Goal: Task Accomplishment & Management: Manage account settings

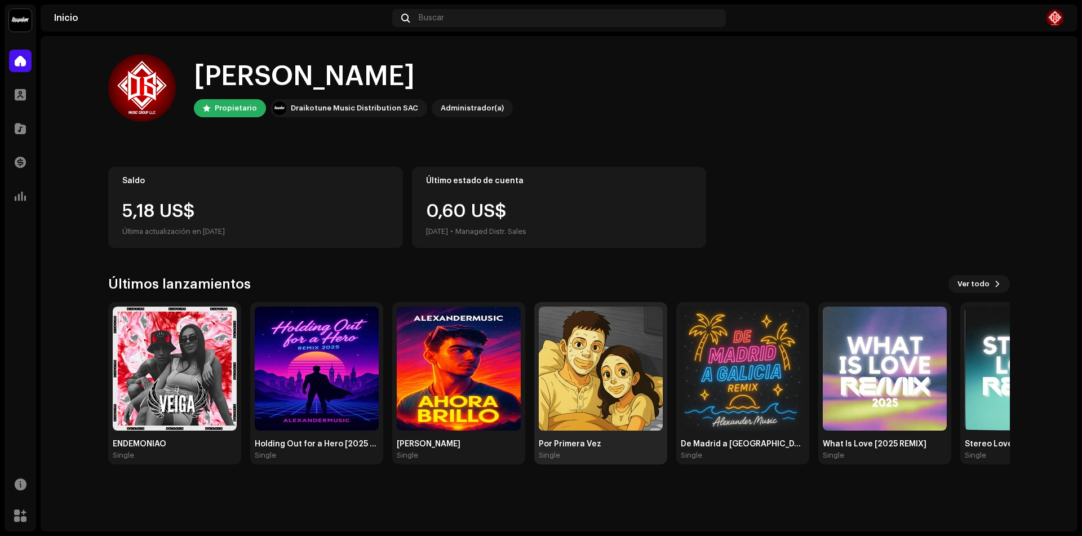
click at [609, 374] on img at bounding box center [601, 369] width 124 height 124
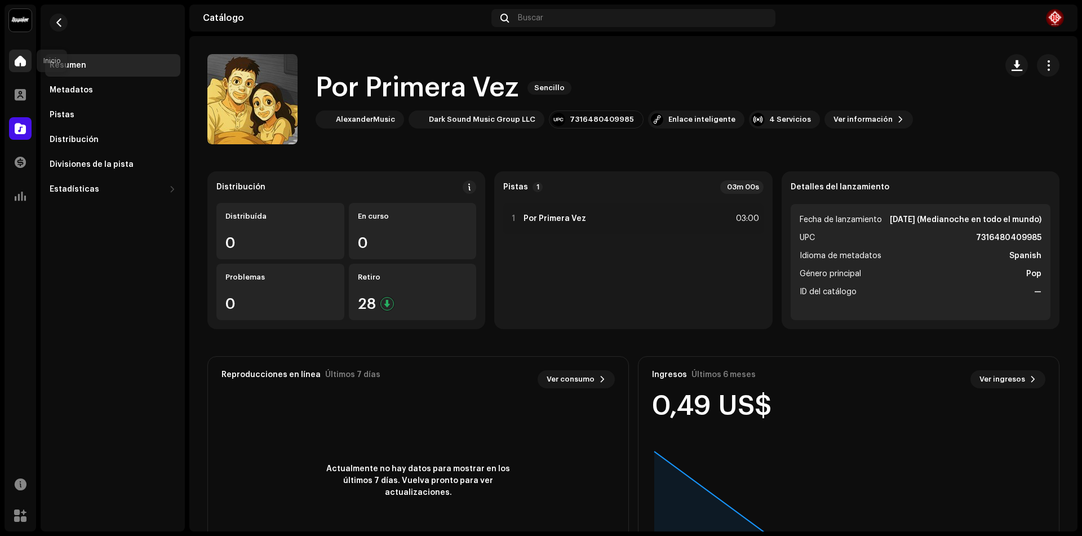
click at [20, 60] on span at bounding box center [20, 60] width 11 height 9
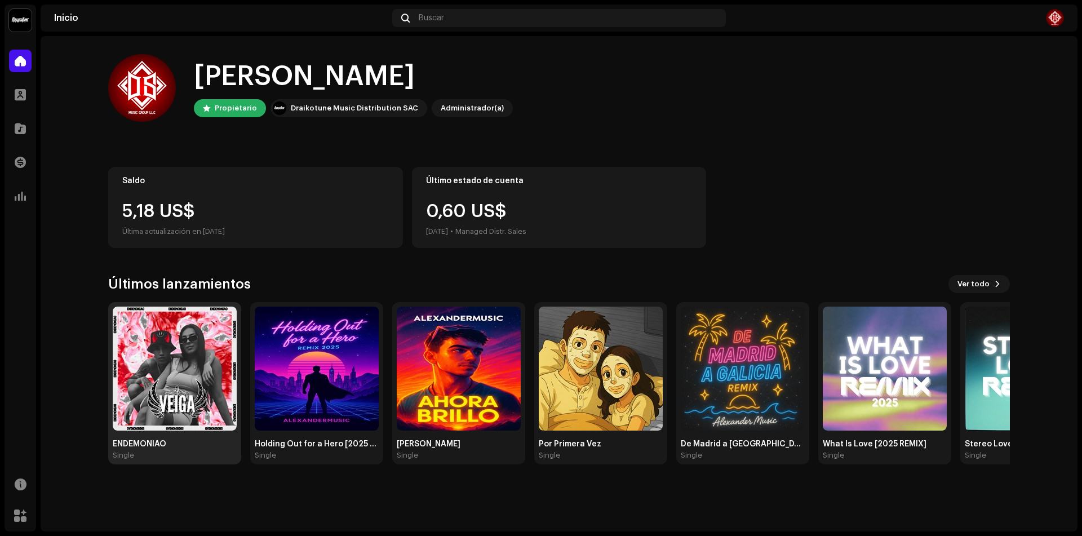
click at [224, 366] on img at bounding box center [175, 369] width 124 height 124
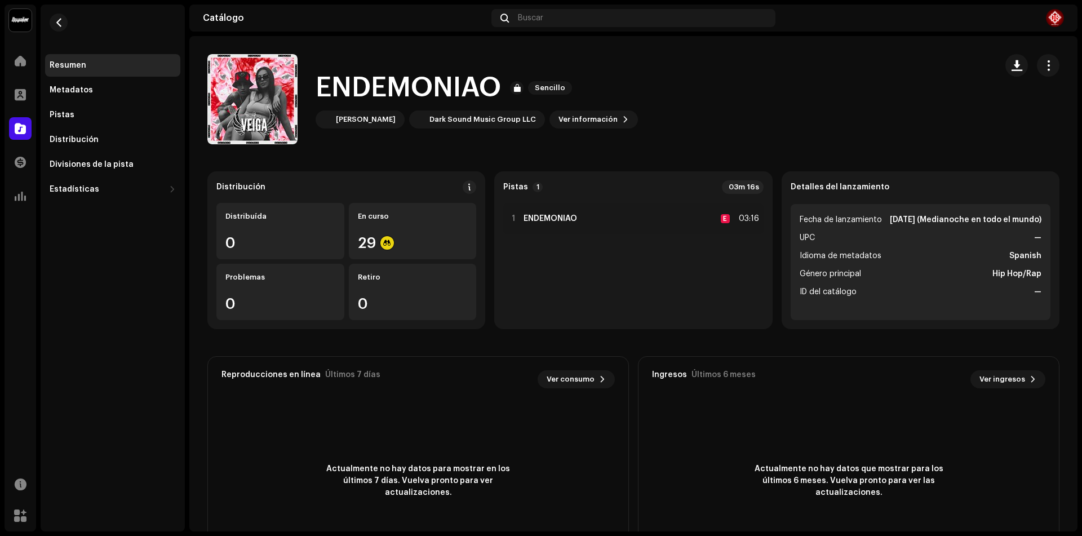
click at [7, 66] on div "Inicio" at bounding box center [21, 61] width 32 height 32
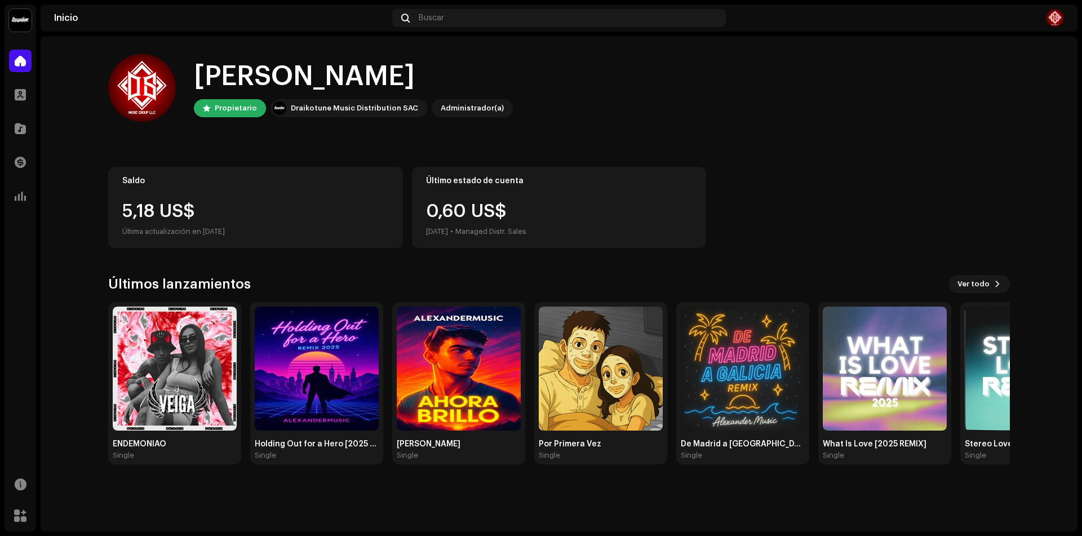
click at [251, 198] on div "Saldo 5,18 US$ Última actualización en [DATE]" at bounding box center [255, 207] width 295 height 81
click at [186, 215] on div "5,18 US$" at bounding box center [255, 211] width 267 height 18
click at [27, 162] on div at bounding box center [20, 162] width 23 height 23
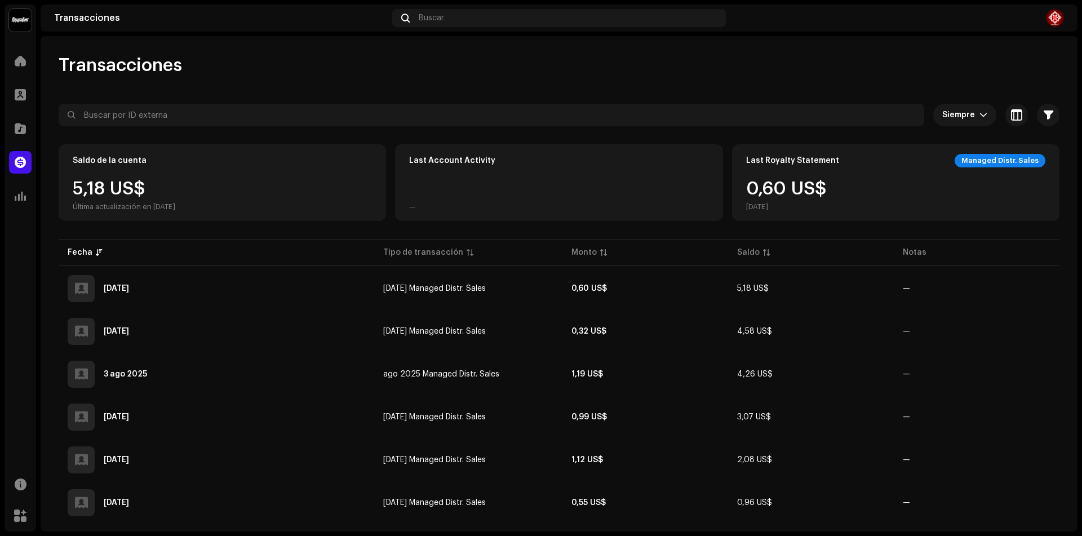
click at [105, 177] on div "Saldo de la cuenta 5,18 US$ Última actualización en [DATE]" at bounding box center [223, 182] width 328 height 77
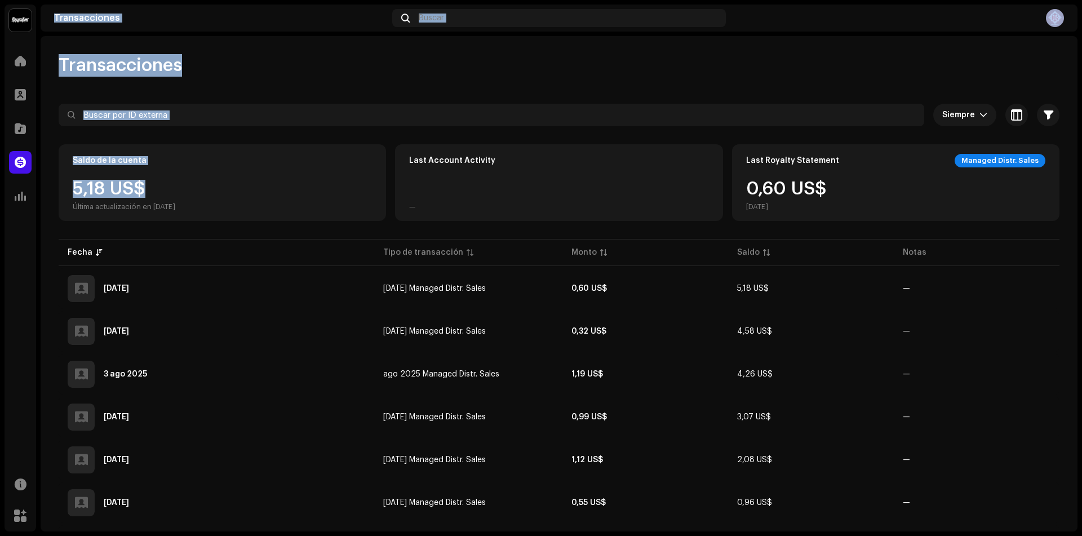
drag, startPoint x: 193, startPoint y: 188, endPoint x: 30, endPoint y: 183, distance: 163.6
click at [30, 183] on div "Dark Sound Music Group LLC Inicio Perfil Catálogo Transacciones Estadísticas Re…" at bounding box center [541, 268] width 1082 height 536
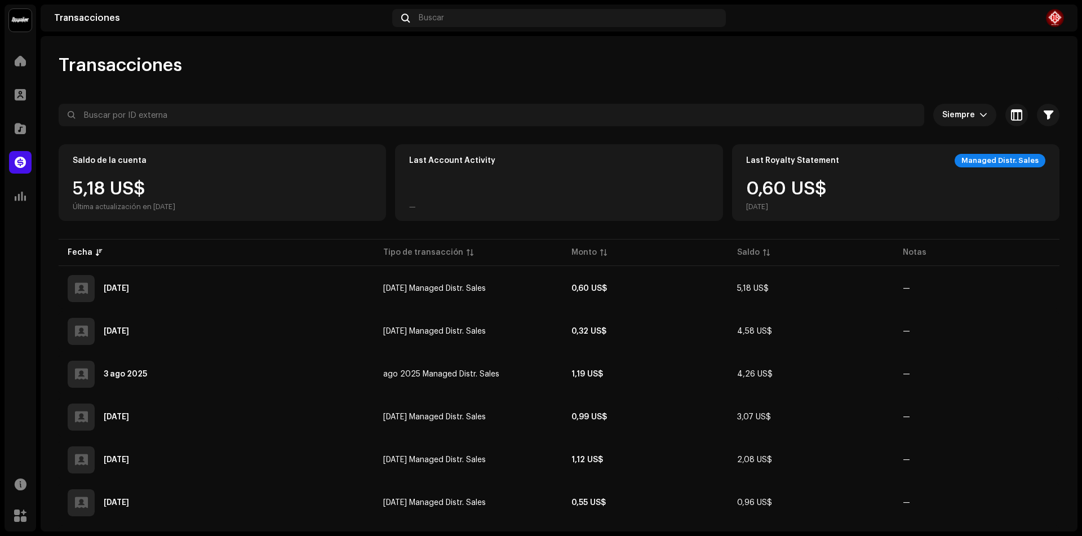
click at [555, 191] on div "Last Account Activity —" at bounding box center [559, 182] width 328 height 77
drag, startPoint x: 485, startPoint y: 163, endPoint x: 767, endPoint y: 150, distance: 282.2
click at [485, 161] on div "Last Account Activity" at bounding box center [452, 160] width 86 height 9
click at [1006, 120] on button "button" at bounding box center [1017, 115] width 23 height 23
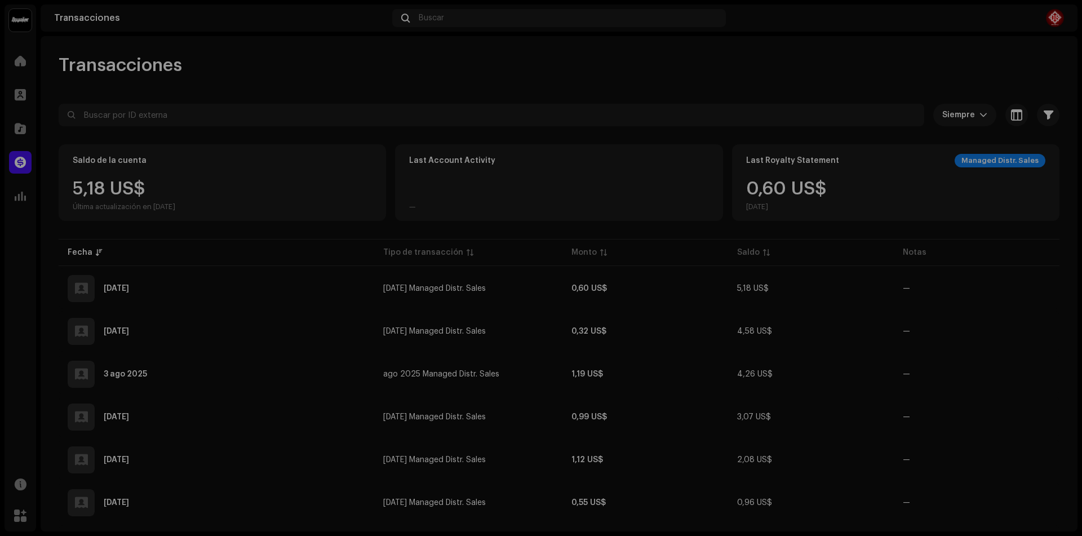
click at [896, 73] on div "Personalice su vista Restablecer Filas Compacto Cómodo Columnas Tipo de transac…" at bounding box center [541, 268] width 1082 height 536
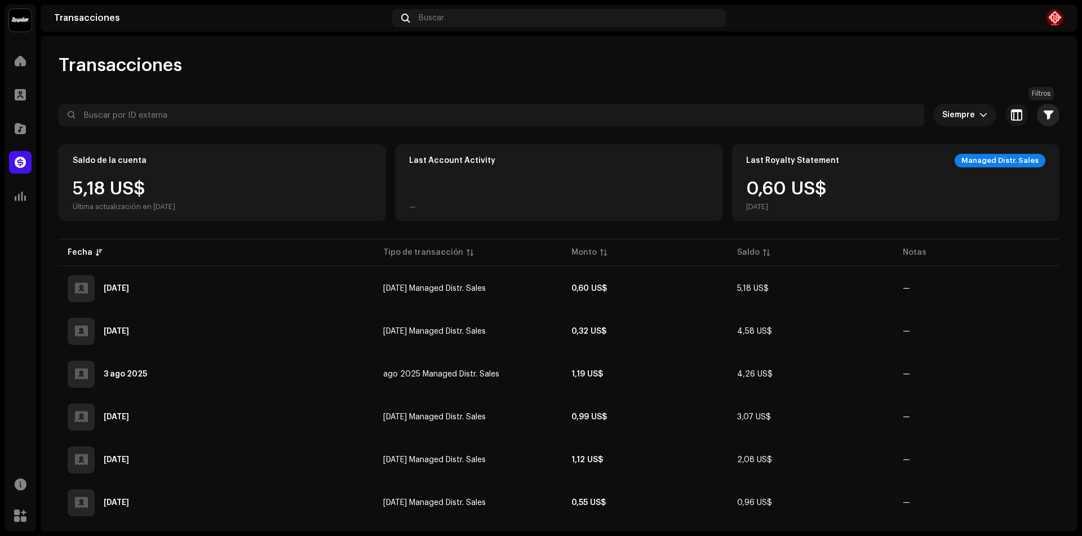
click at [1037, 109] on button "button" at bounding box center [1048, 115] width 23 height 23
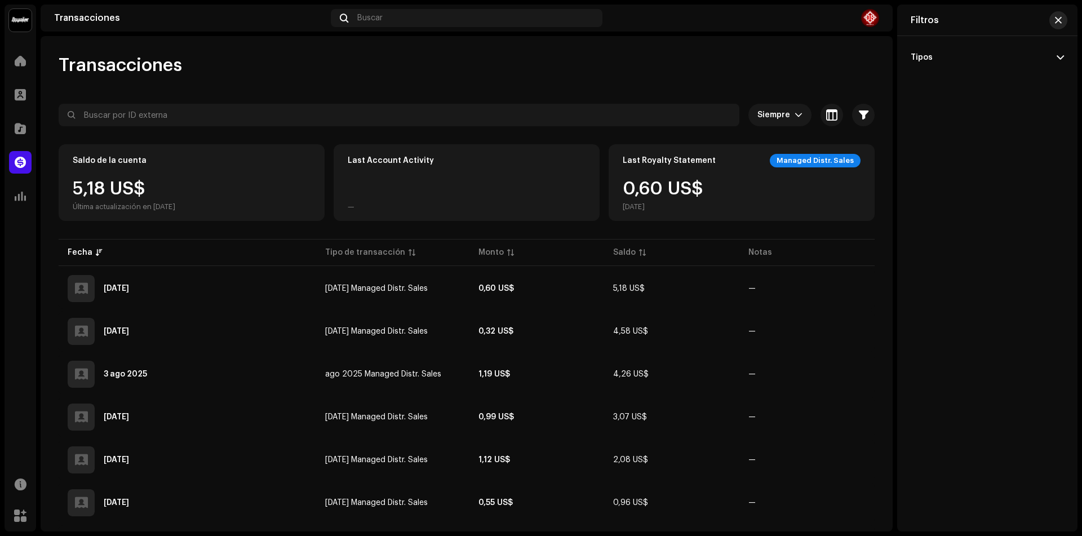
click at [1058, 22] on span "button" at bounding box center [1058, 20] width 7 height 9
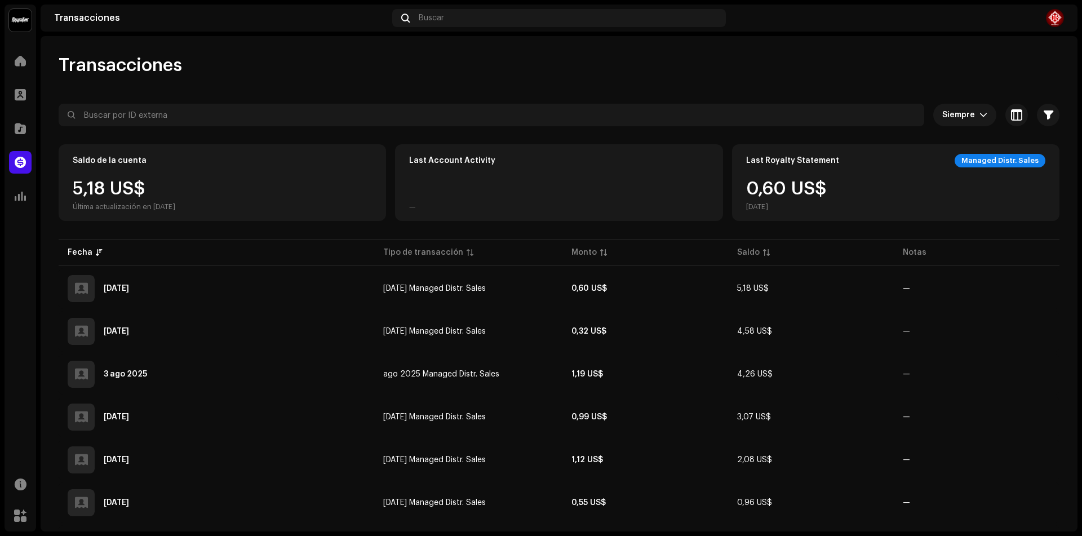
click at [1005, 162] on div "Managed Distr. Sales" at bounding box center [1000, 161] width 91 height 14
click at [762, 196] on div "0,60 US$ [DATE]" at bounding box center [786, 196] width 81 height 32
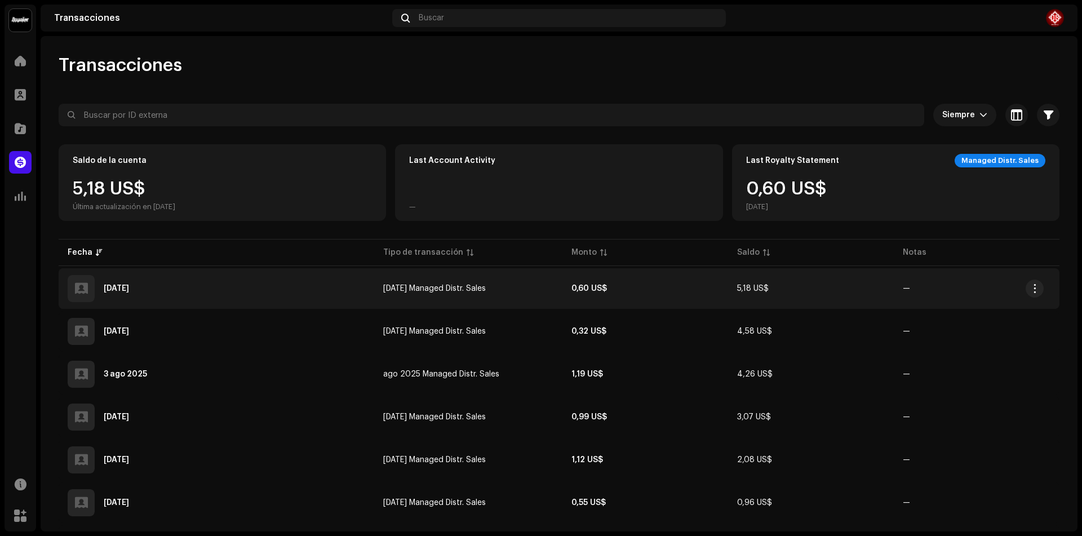
click at [280, 302] on td "[DATE]" at bounding box center [217, 288] width 316 height 41
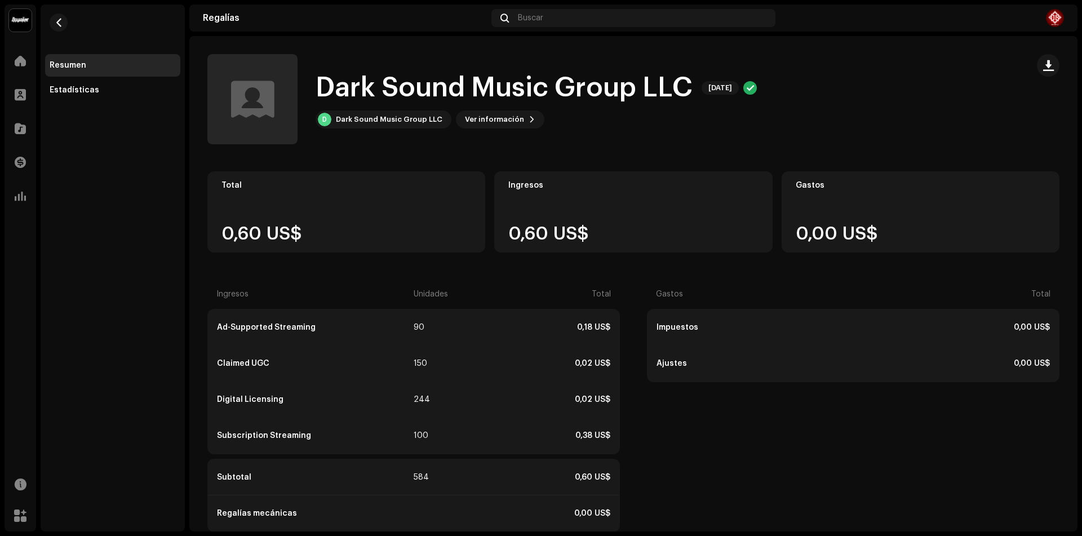
scroll to position [60, 0]
